Goal: Browse casually

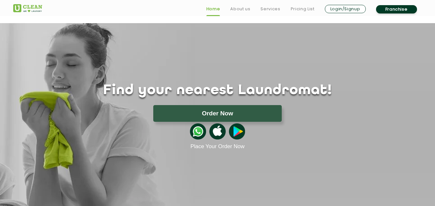
scroll to position [290, 0]
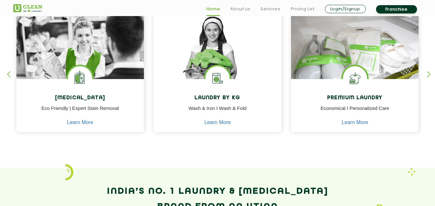
click at [429, 75] on div "button" at bounding box center [432, 80] width 10 height 18
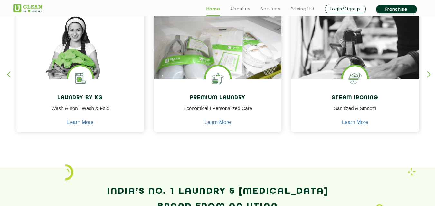
click at [429, 75] on div "button" at bounding box center [432, 80] width 10 height 18
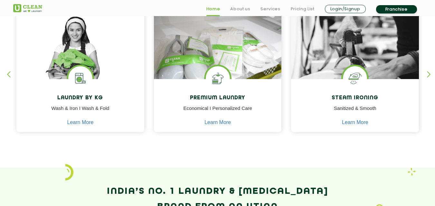
click at [429, 75] on div "button" at bounding box center [432, 80] width 10 height 18
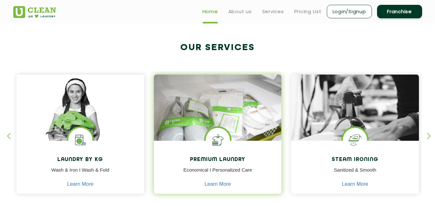
scroll to position [225, 0]
